Goal: Contribute content

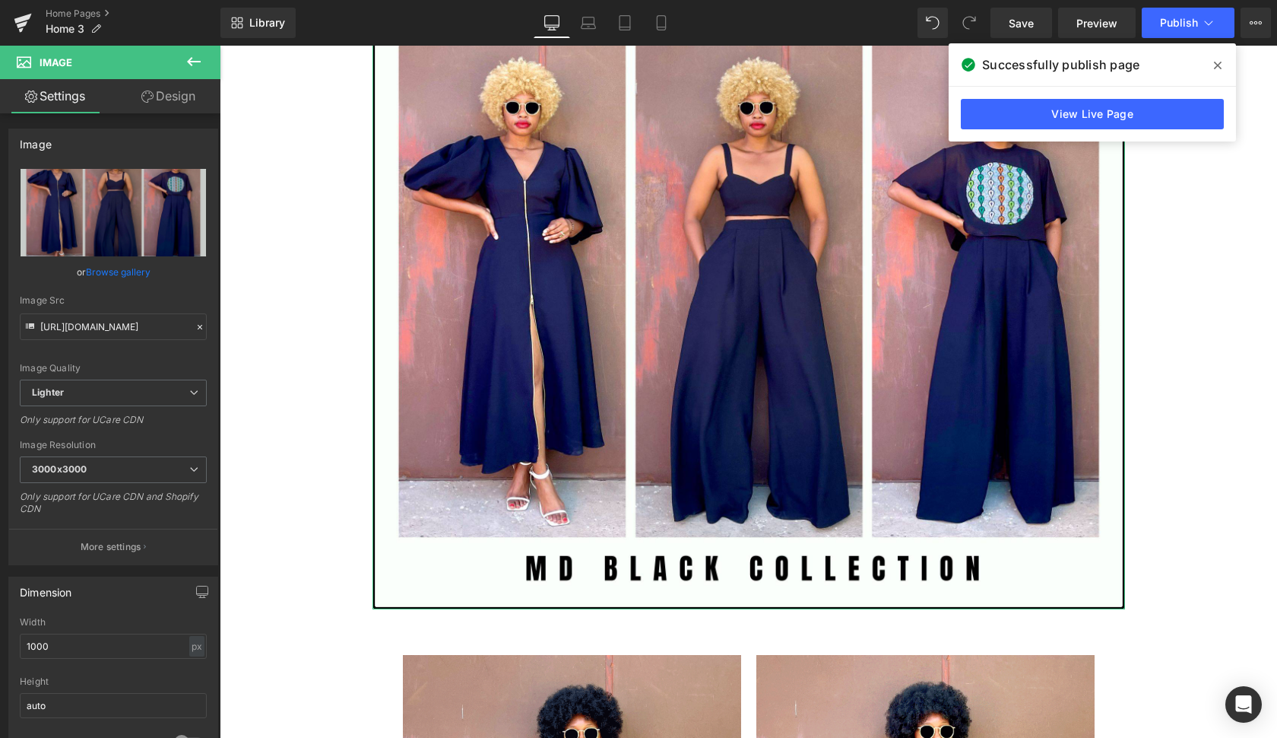
scroll to position [3055, 0]
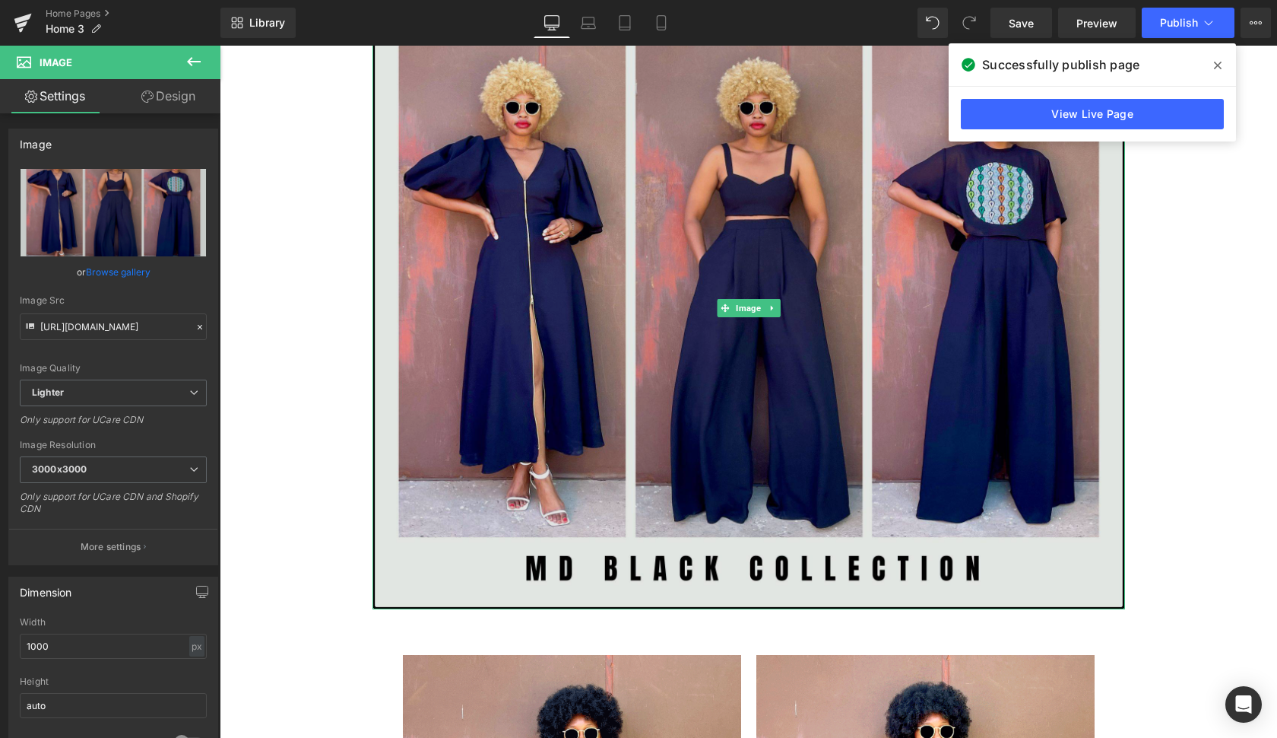
click at [1061, 400] on img at bounding box center [749, 308] width 753 height 602
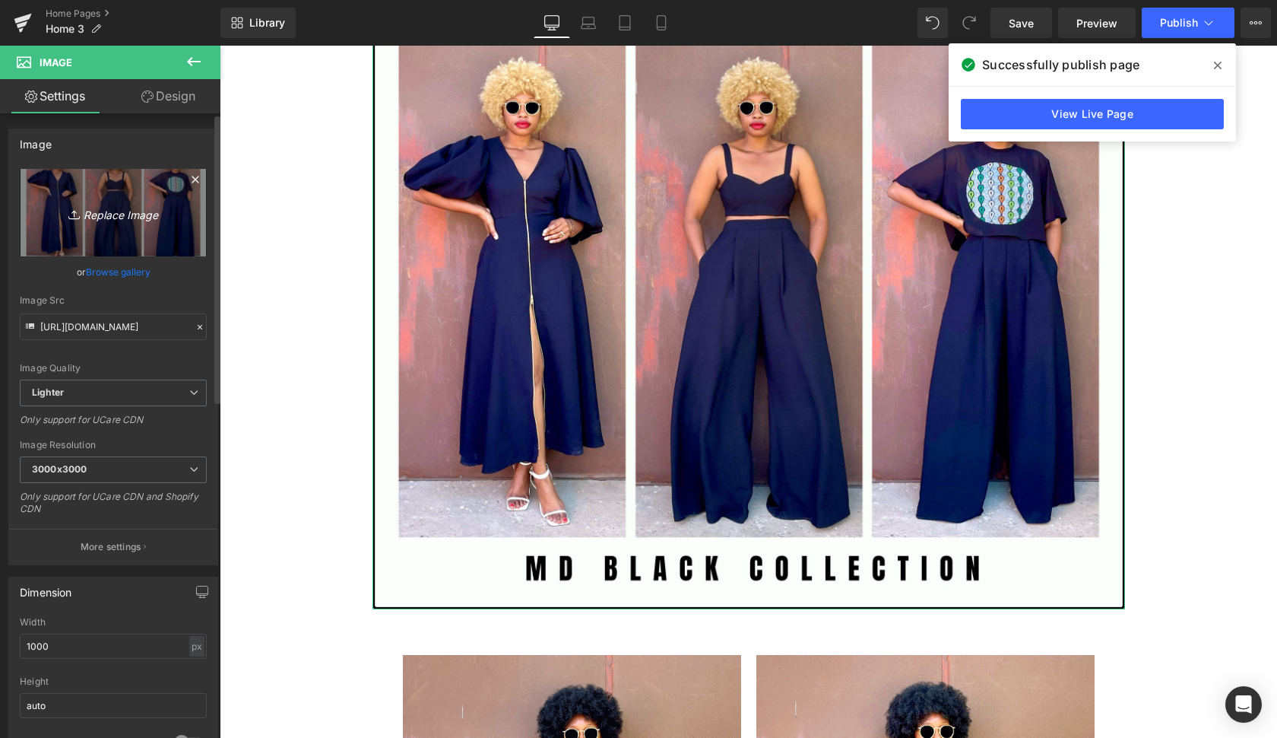
click at [119, 213] on icon "Replace Image" at bounding box center [113, 212] width 122 height 19
type input "C:\fakepath\Copy of Copy of artist [PERSON_NAME]-28.jpg"
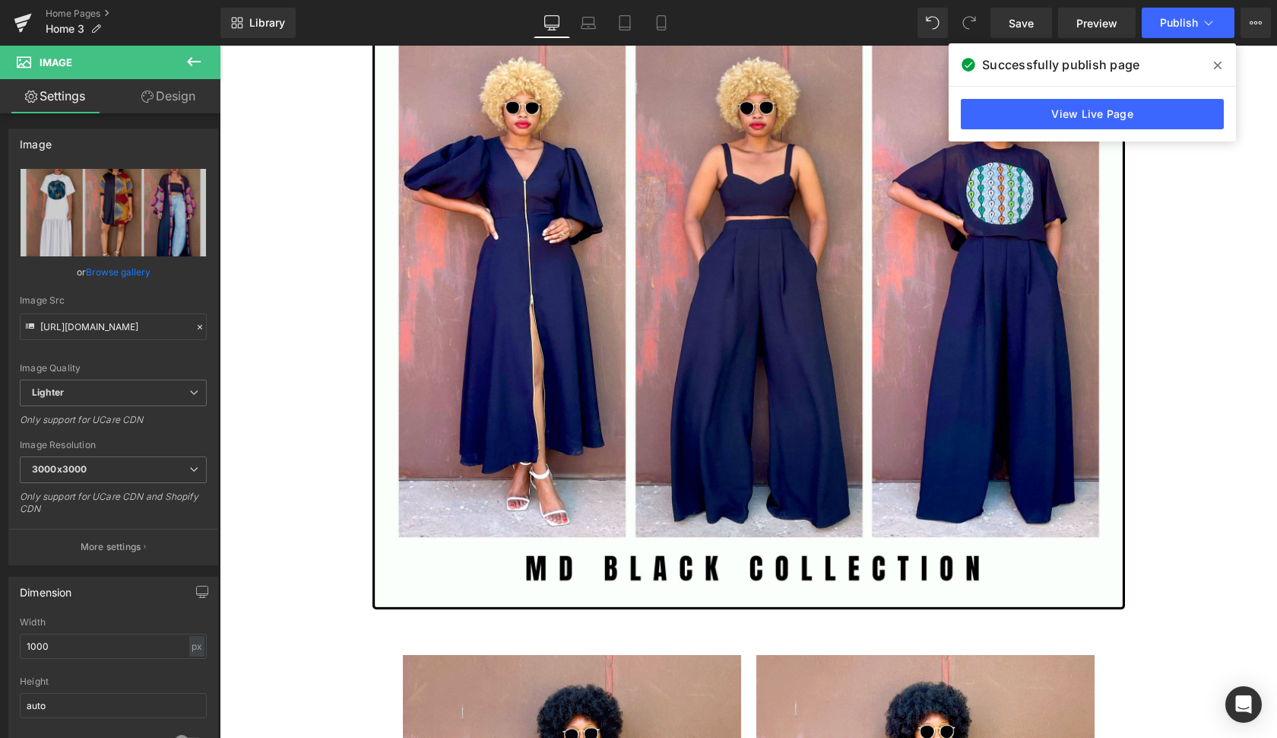
type input "[URL][DOMAIN_NAME]"
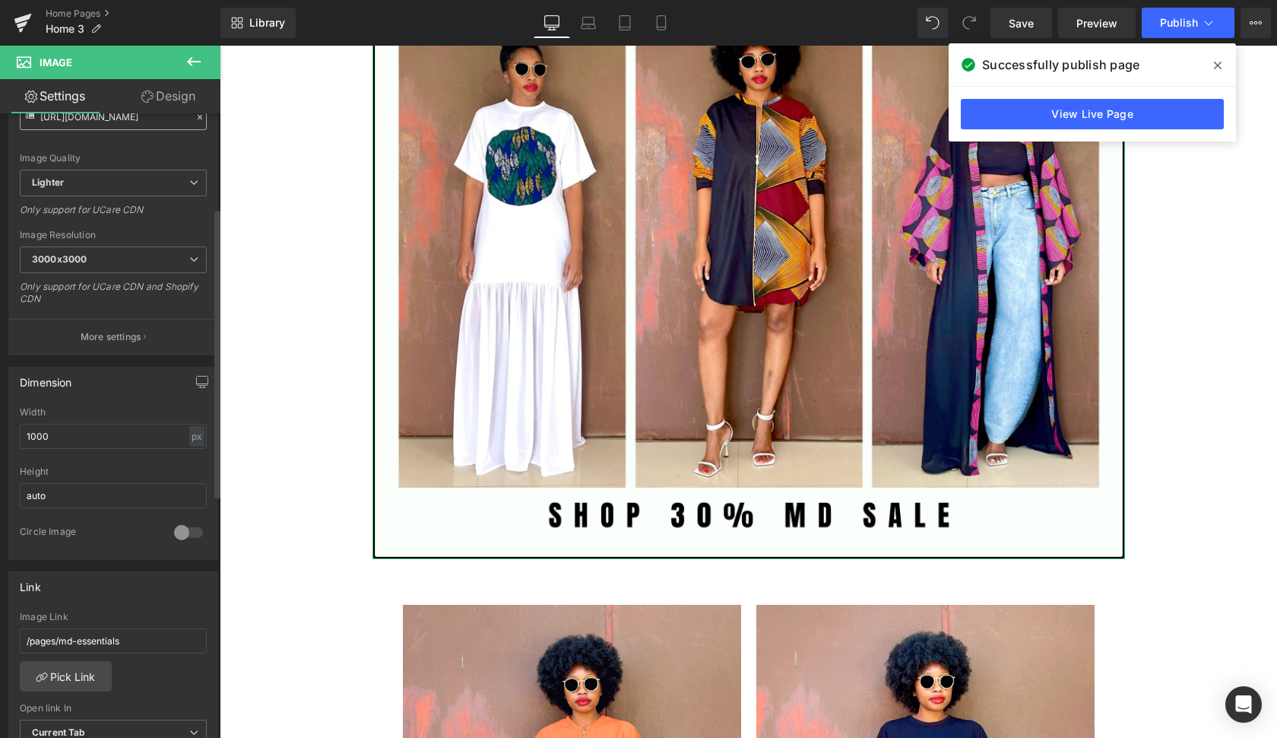
scroll to position [218, 0]
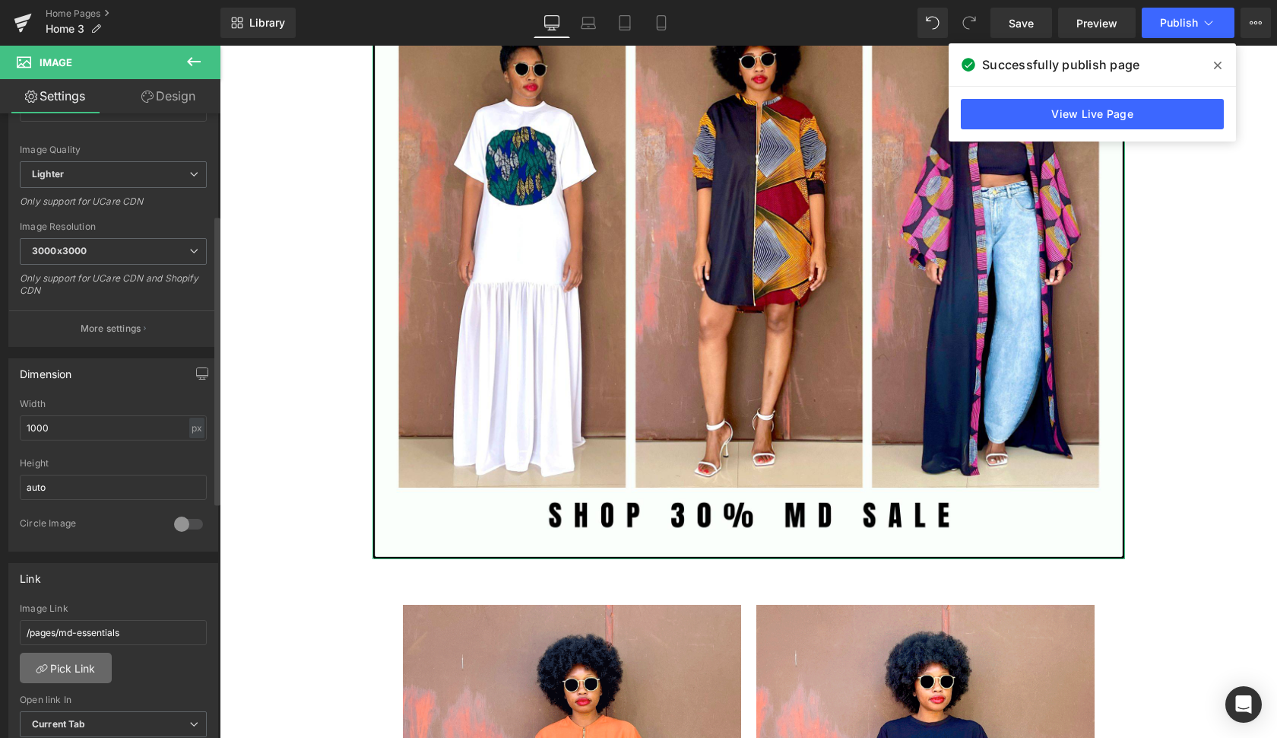
click at [67, 668] on link "Pick Link" at bounding box center [66, 667] width 92 height 30
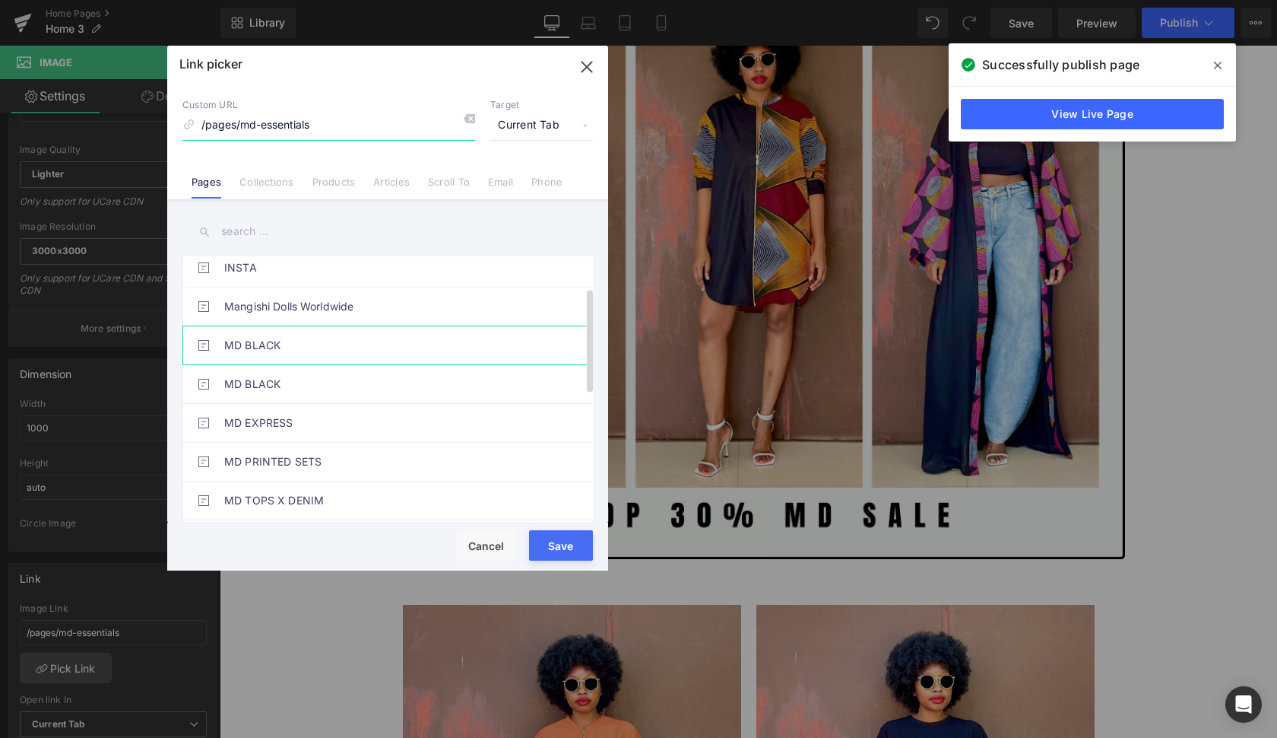
scroll to position [101, 0]
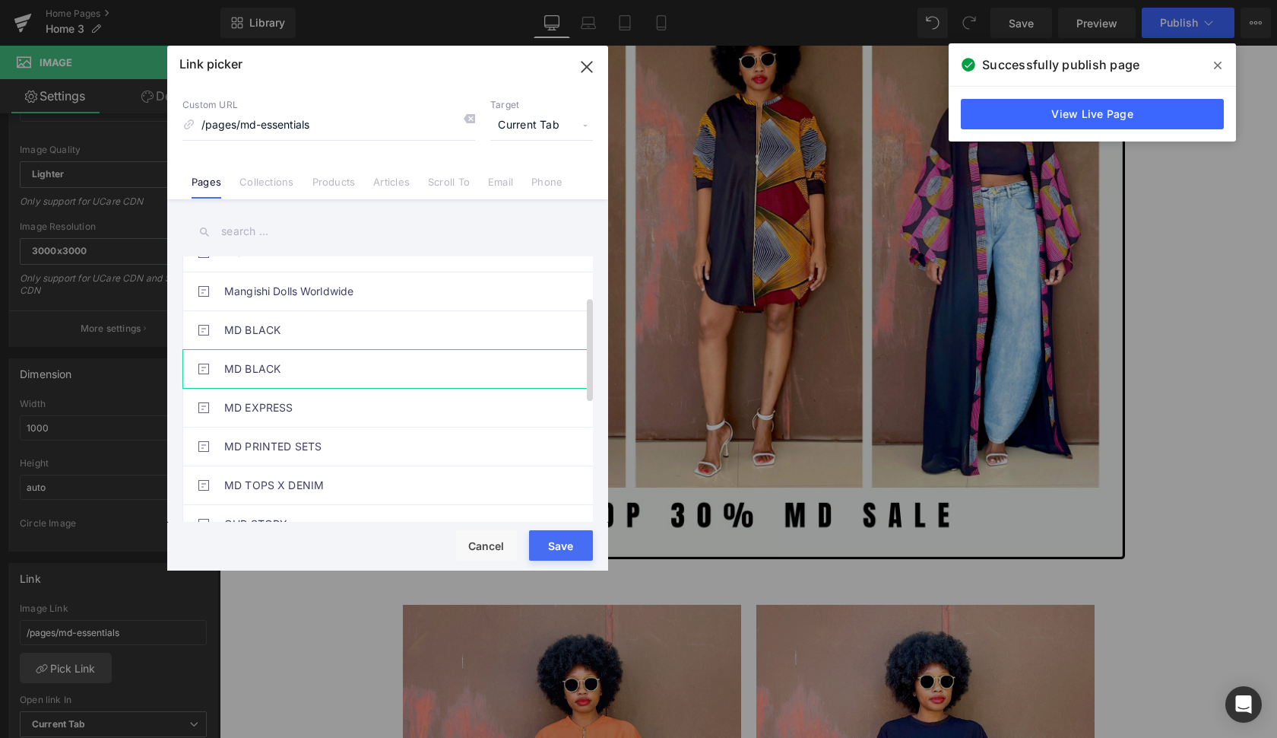
click at [335, 374] on link "MD BLACK" at bounding box center [391, 369] width 335 height 38
click at [338, 330] on link "MD BLACK" at bounding box center [391, 330] width 335 height 38
click at [342, 366] on link "MD BLACK" at bounding box center [391, 369] width 335 height 38
click at [338, 333] on link "MD BLACK" at bounding box center [391, 330] width 335 height 38
type input "/pages/mdblack-by-mangishi-doll"
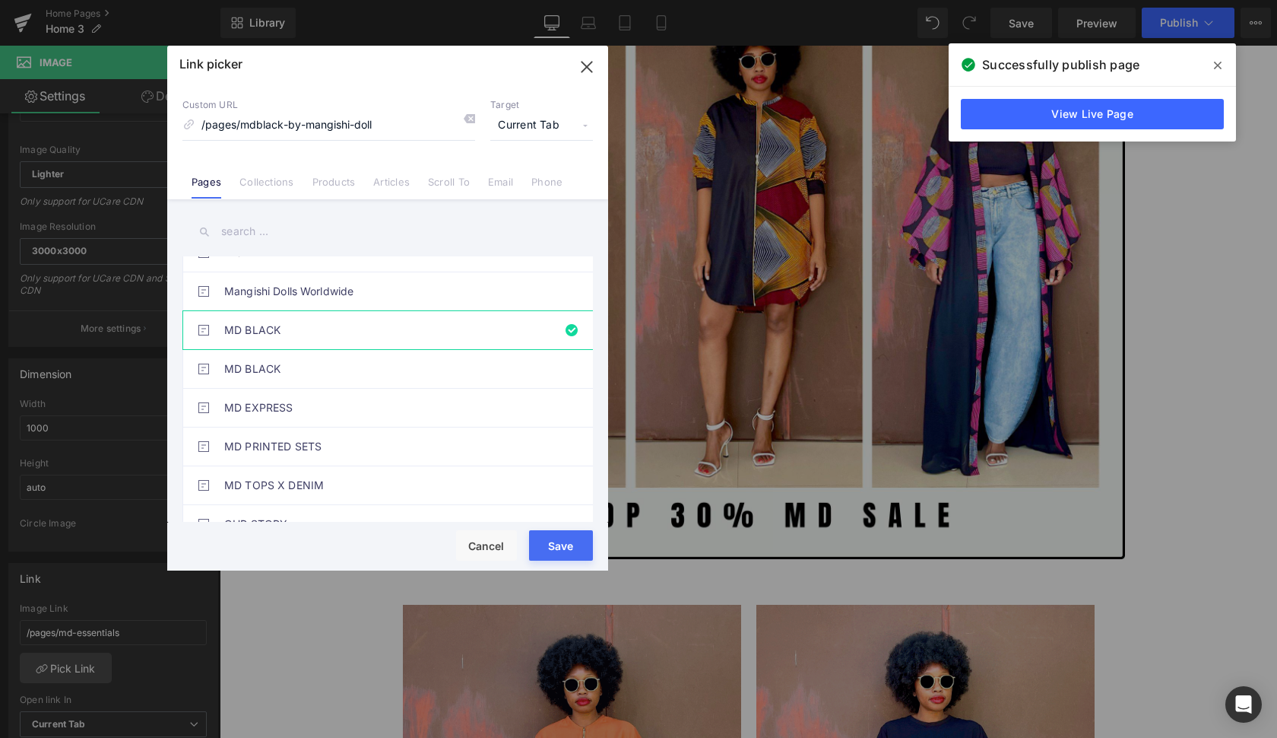
click at [560, 544] on button "Save" at bounding box center [561, 545] width 64 height 30
type input "/pages/mdblack-by-mangishi-doll"
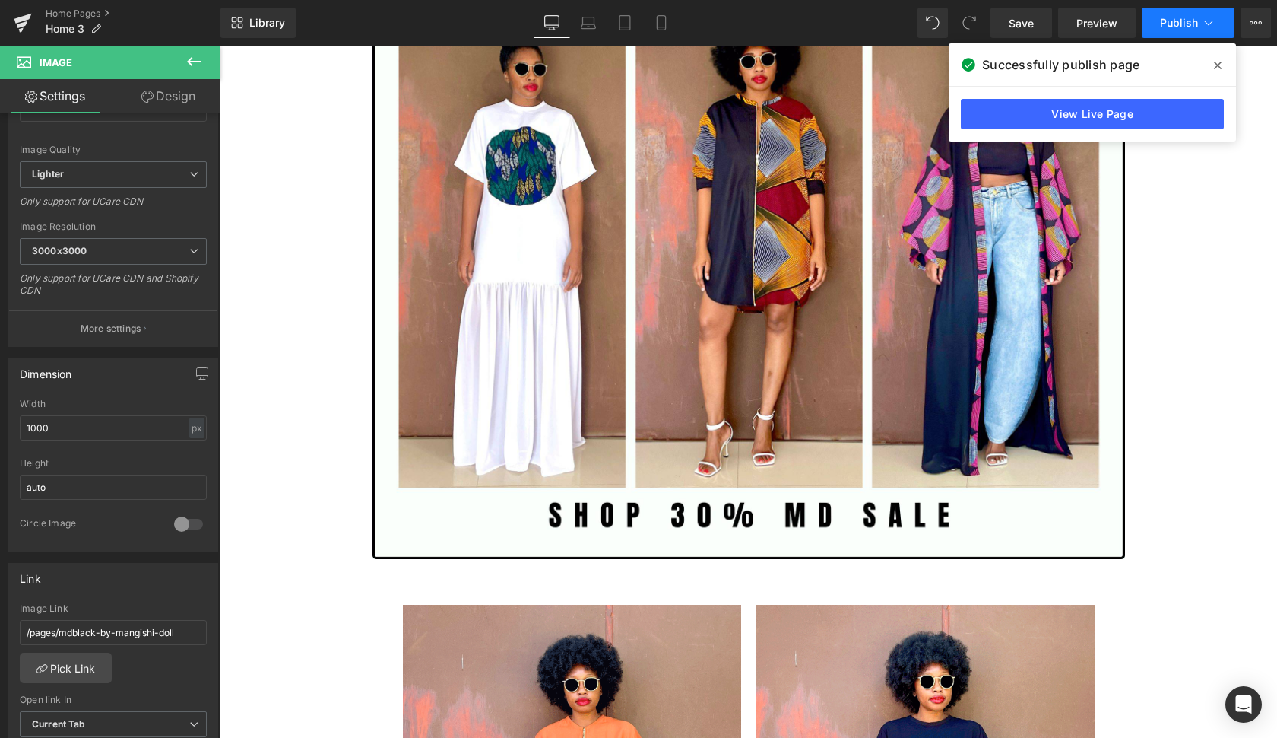
click at [1183, 20] on span "Publish" at bounding box center [1179, 23] width 38 height 12
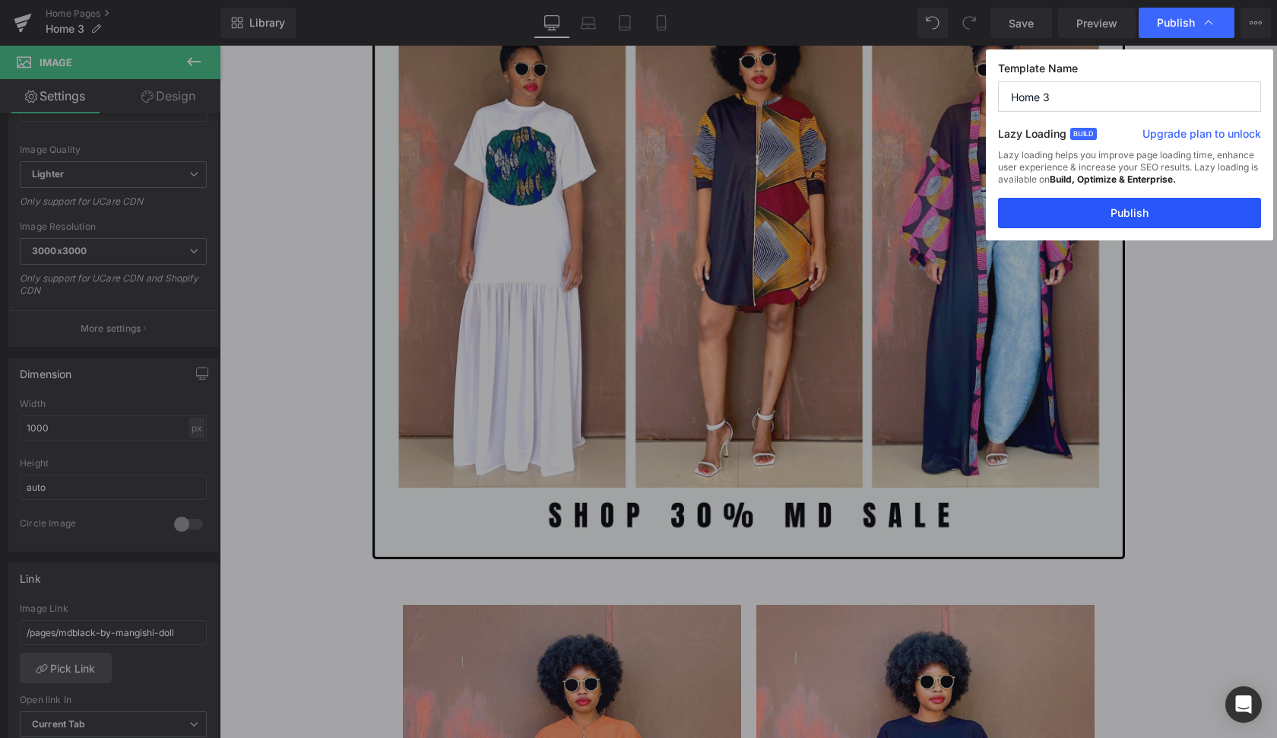
click at [1171, 211] on button "Publish" at bounding box center [1129, 213] width 263 height 30
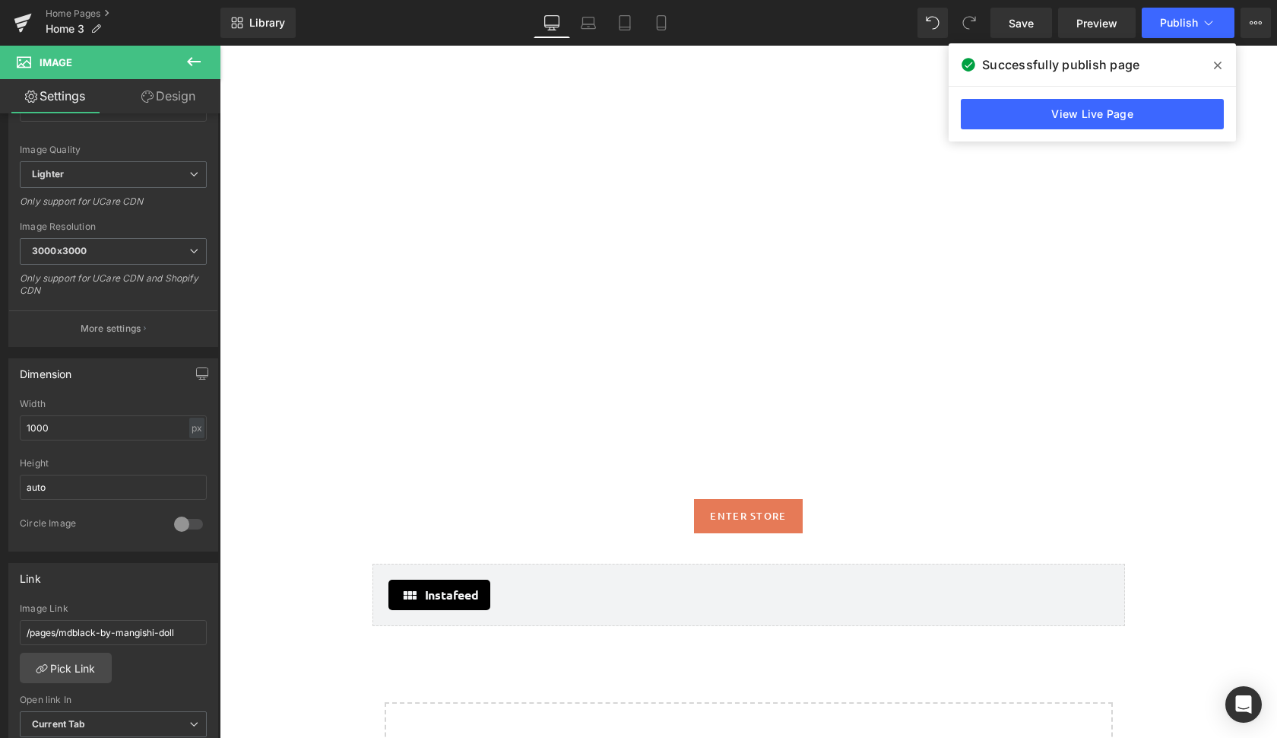
scroll to position [5383, 0]
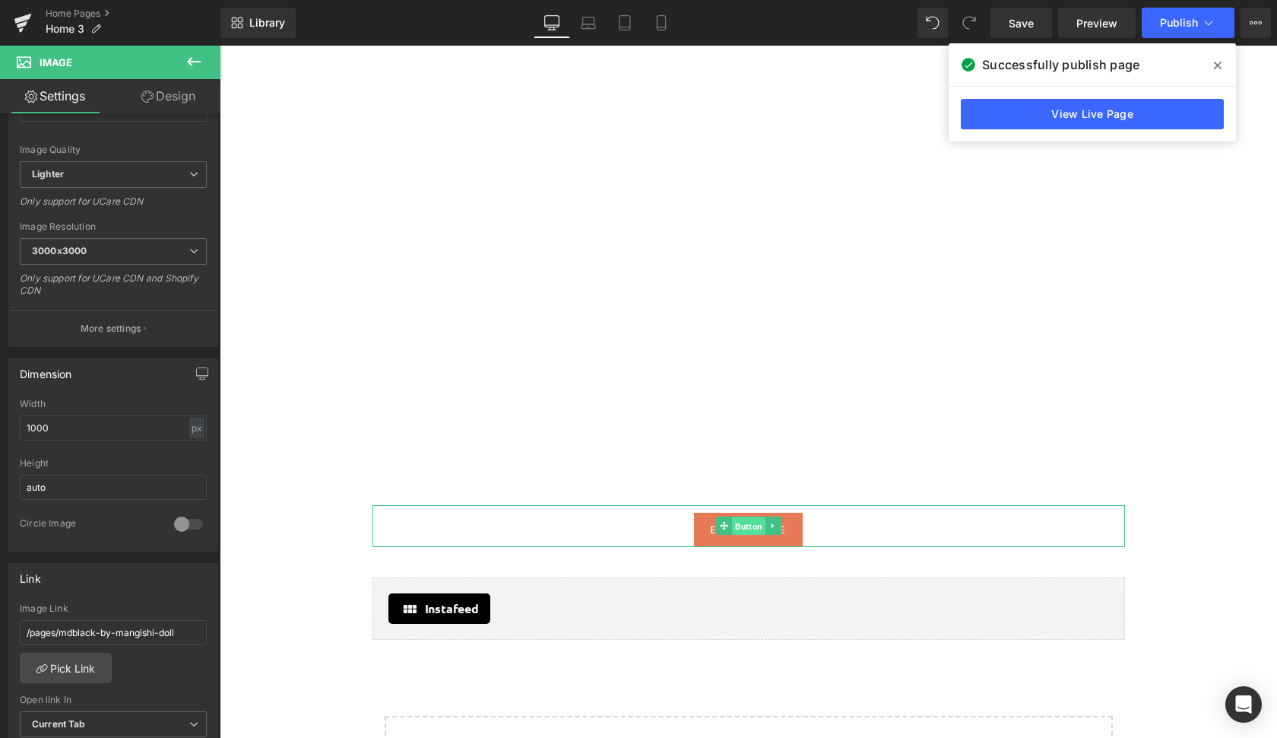
click at [749, 522] on span "Button" at bounding box center [748, 526] width 33 height 18
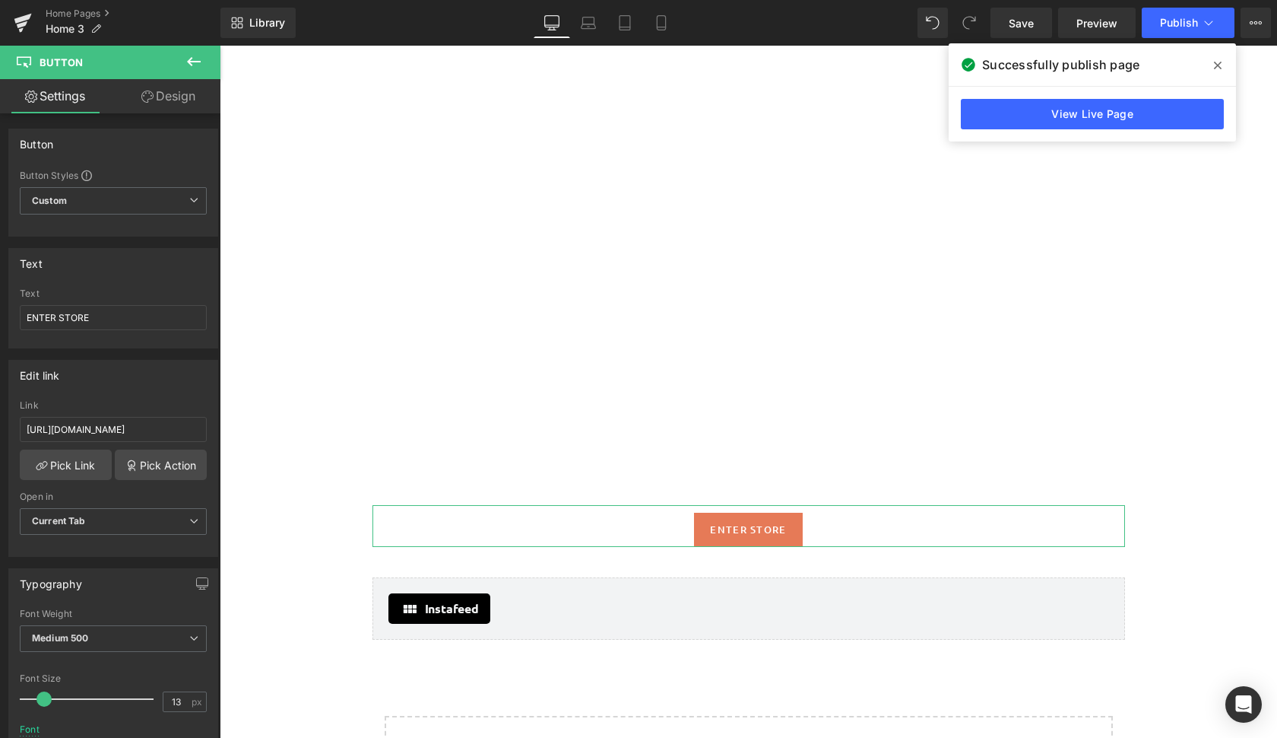
click at [179, 90] on link "Design" at bounding box center [168, 96] width 110 height 34
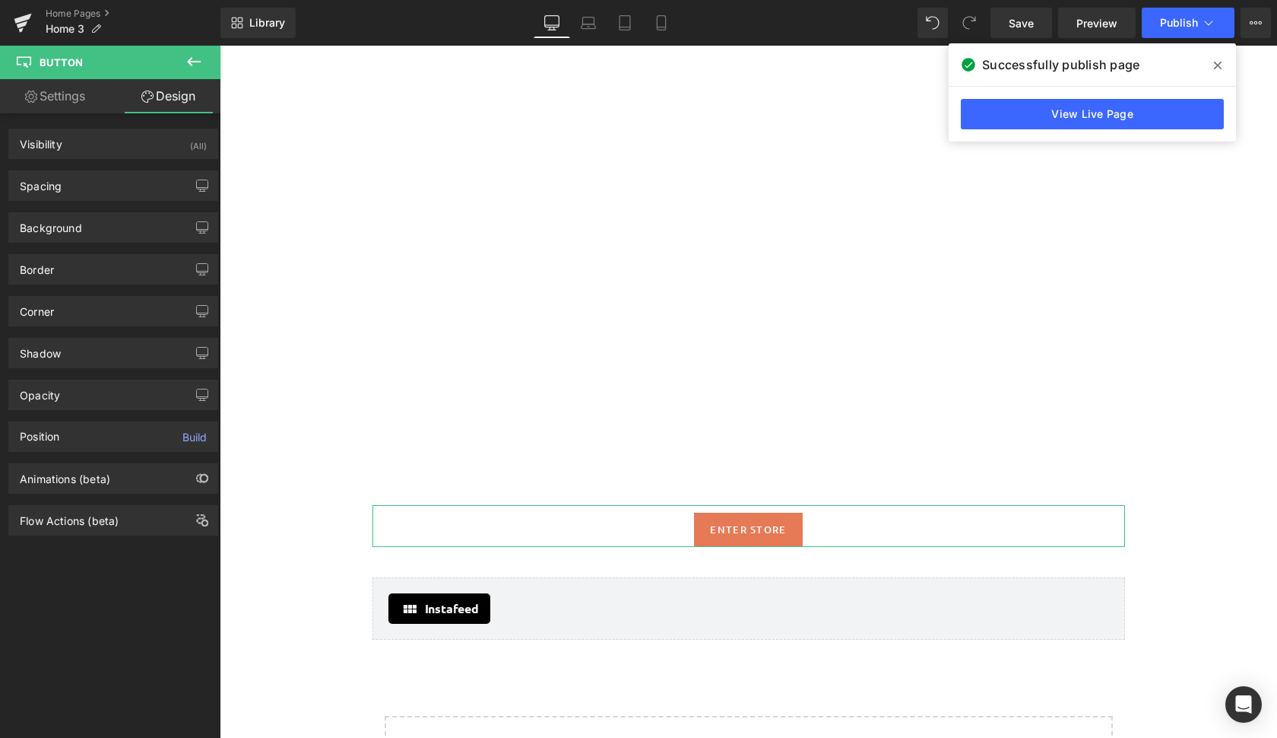
type input "-20"
type input "0"
type input "12"
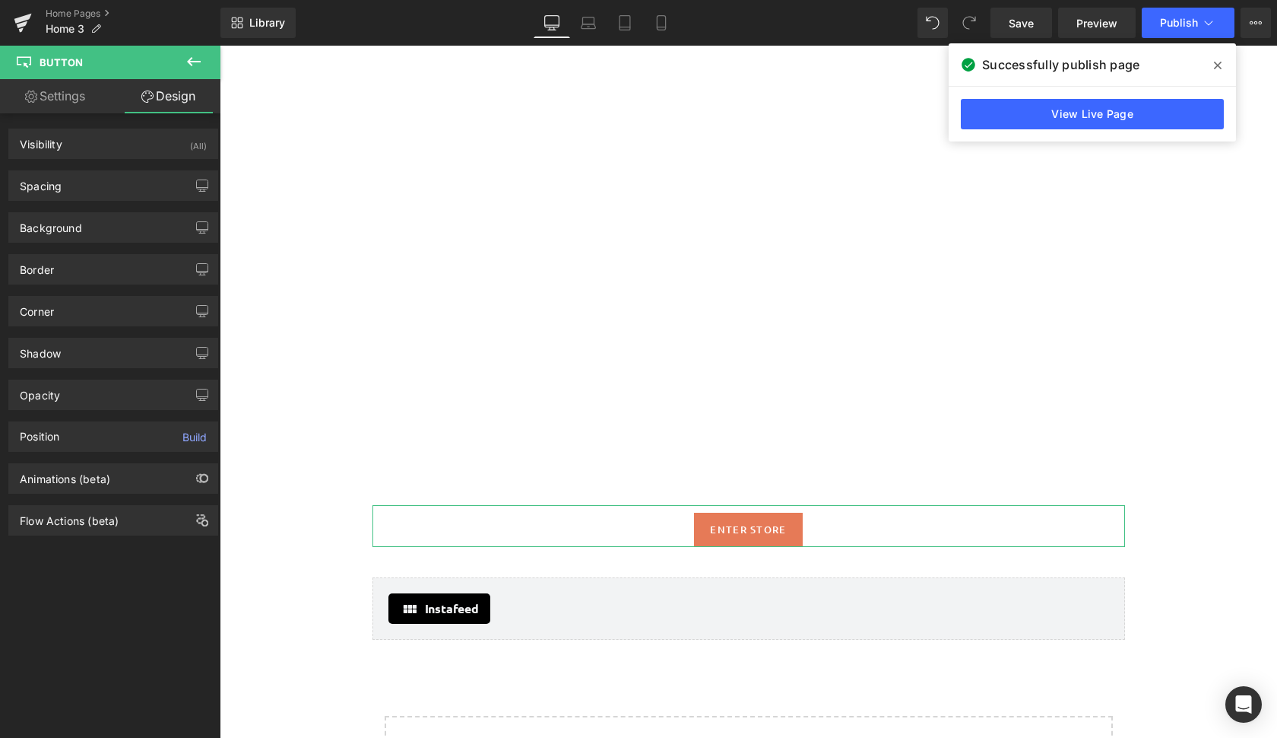
type input "20"
type input "12"
type input "20"
